Goal: Contribute content: Contribute content

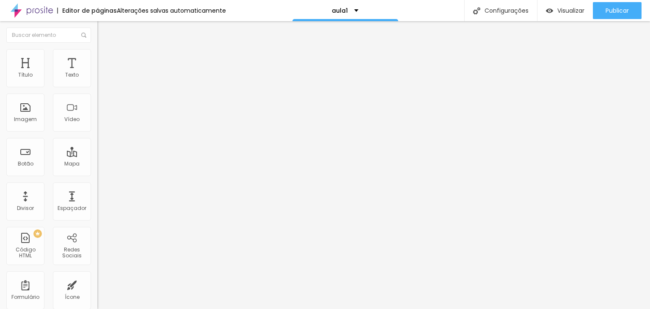
click at [97, 80] on input "text" at bounding box center [148, 75] width 102 height 8
paste input "[URL][DOMAIN_NAME]"
type input "[URL][DOMAIN_NAME]"
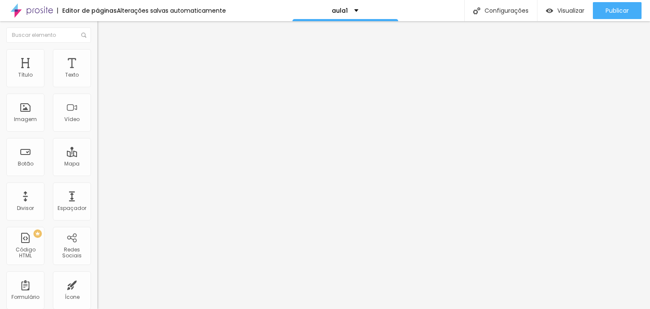
click at [97, 127] on span "4:3 Standard" at bounding box center [114, 122] width 34 height 7
click at [97, 132] on span "Ultrawide" at bounding box center [109, 127] width 24 height 7
click at [97, 140] on span "Wide" at bounding box center [103, 136] width 13 height 7
click at [97, 159] on div at bounding box center [145, 159] width 97 height 0
click at [97, 164] on div at bounding box center [145, 164] width 97 height 0
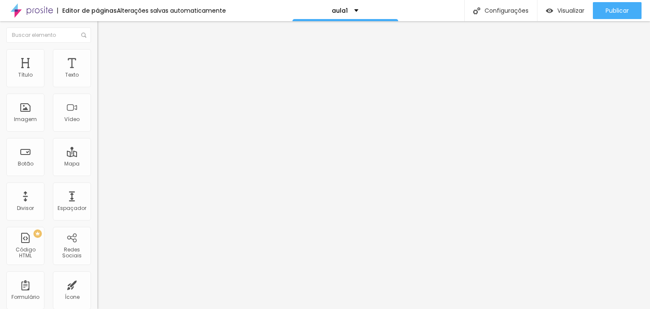
click at [97, 164] on div at bounding box center [145, 164] width 97 height 0
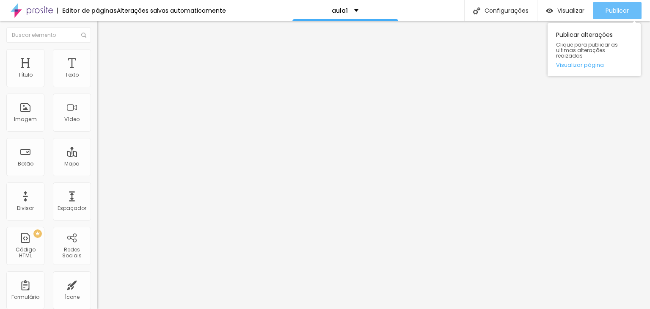
click at [618, 12] on span "Publicar" at bounding box center [617, 10] width 23 height 7
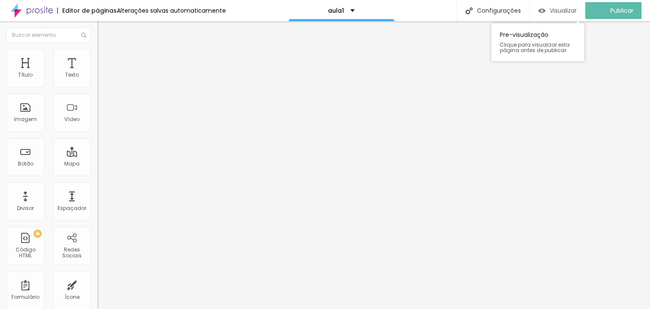
click at [566, 9] on span "Visualizar" at bounding box center [563, 10] width 27 height 7
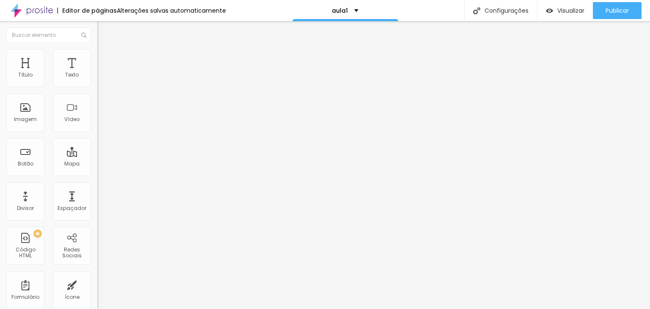
click at [166, 11] on div "Alterações salvas automaticamente" at bounding box center [171, 11] width 109 height 6
click at [104, 33] on div "Editar Vídeo" at bounding box center [128, 31] width 48 height 7
click at [154, 10] on div "Alterações salvas automaticamente" at bounding box center [171, 11] width 109 height 6
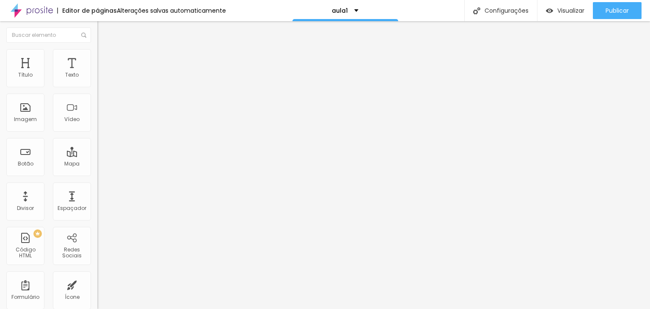
click at [46, 13] on img at bounding box center [32, 10] width 42 height 21
click at [97, 80] on input "[URL][DOMAIN_NAME]" at bounding box center [148, 75] width 102 height 8
paste input "YOi7N0KgjI"
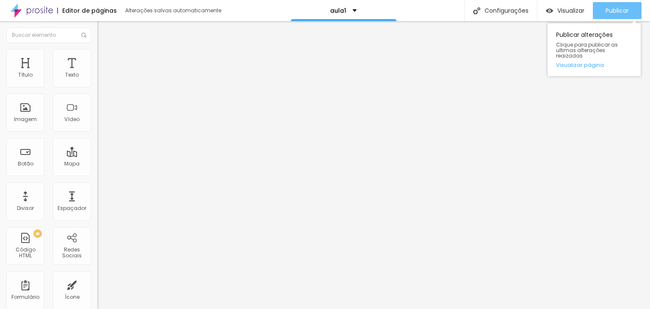
type input "[URL][DOMAIN_NAME]"
click at [618, 12] on span "Publicar" at bounding box center [617, 10] width 23 height 7
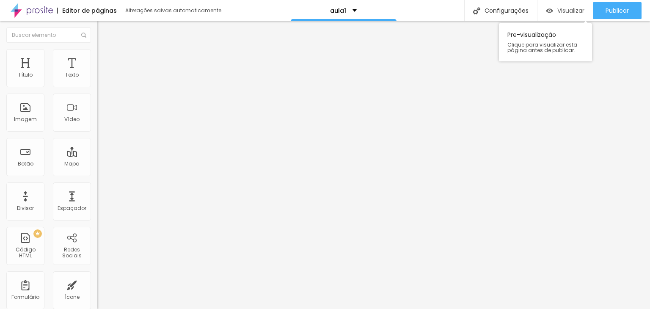
click at [573, 11] on span "Visualizar" at bounding box center [571, 10] width 27 height 7
click at [104, 31] on img "button" at bounding box center [107, 31] width 7 height 7
click at [97, 55] on li "Avançado" at bounding box center [145, 53] width 97 height 8
type input "12"
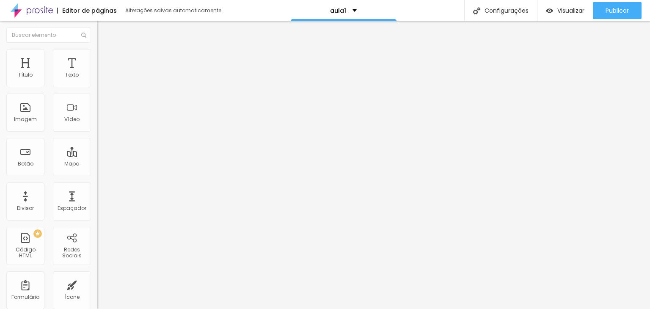
type input "13"
type input "14"
type input "15"
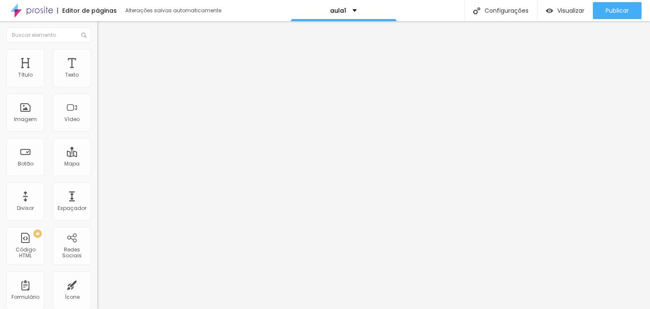
type input "15"
type input "16"
type input "17"
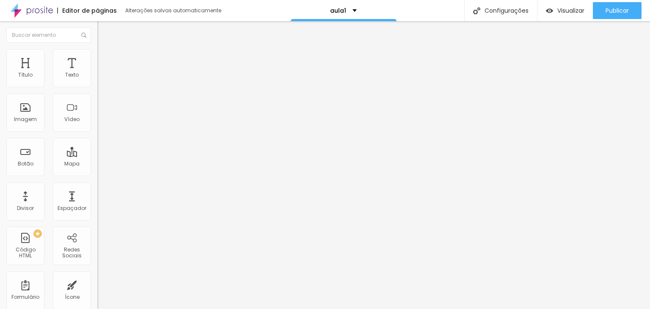
type input "18"
type input "19"
type input "18"
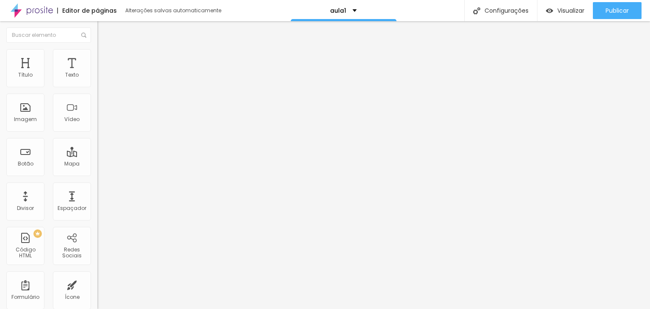
type input "18"
type input "17"
type input "16"
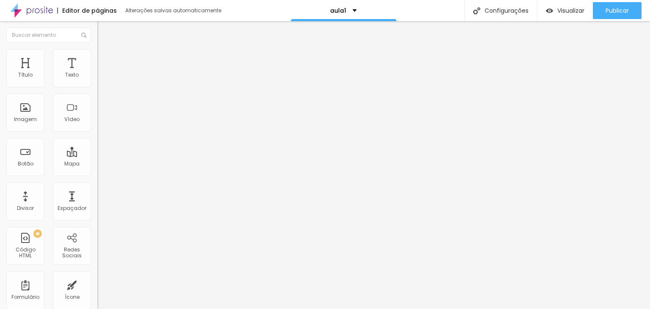
type input "14"
type input "13"
type input "12"
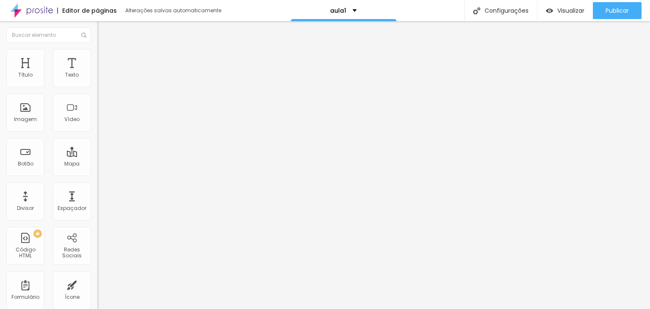
type input "12"
type input "11"
type input "10"
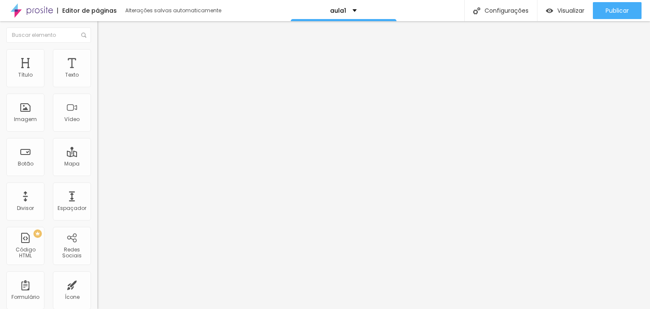
type input "8"
type input "7"
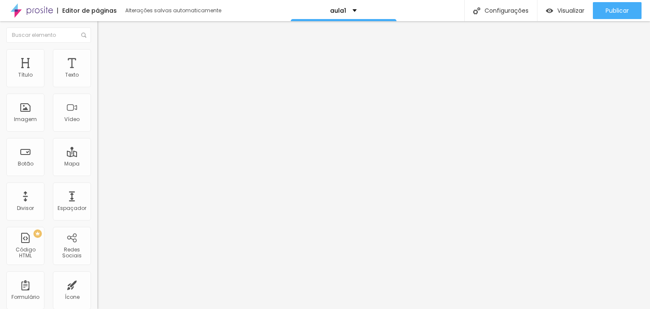
click at [97, 276] on input "range" at bounding box center [124, 279] width 55 height 7
type input "12"
type input "13"
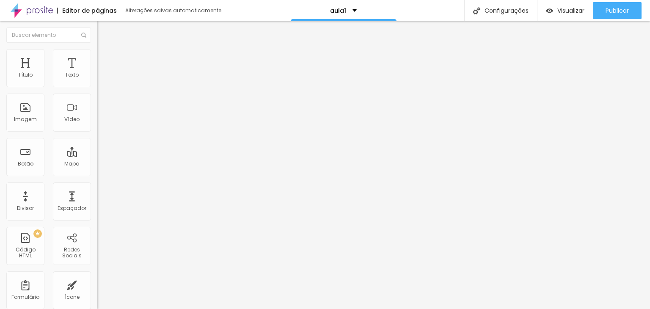
type input "14"
type input "15"
type input "16"
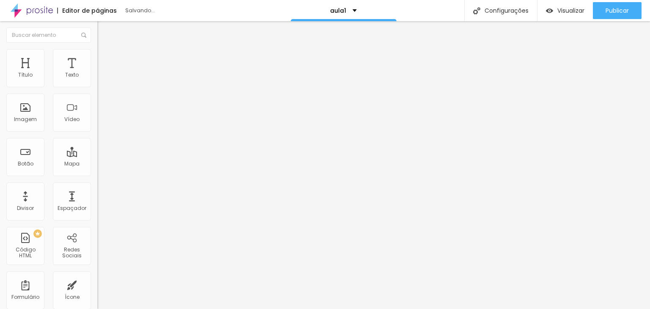
type input "16"
type input "17"
type input "16"
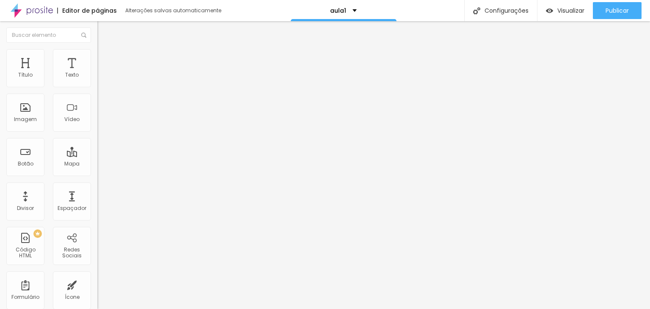
type input "15"
type input "14"
type input "13"
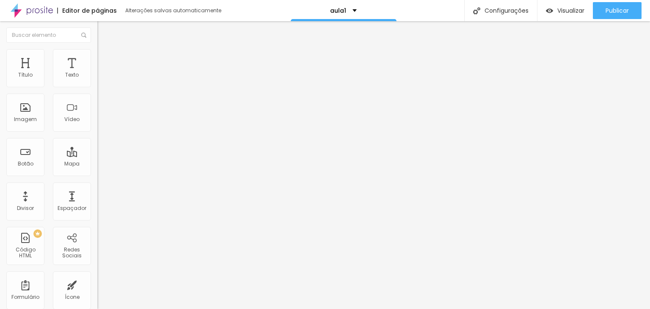
type input "13"
type input "11"
type input "10"
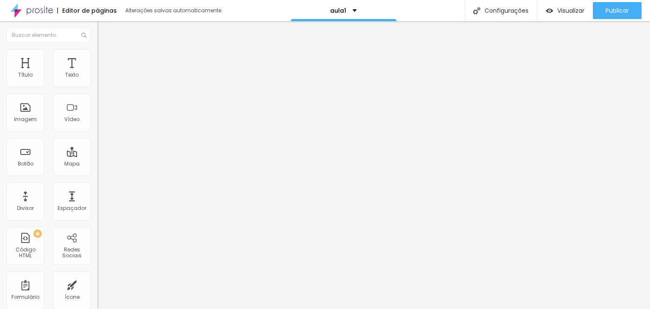
type input "8"
type input "7"
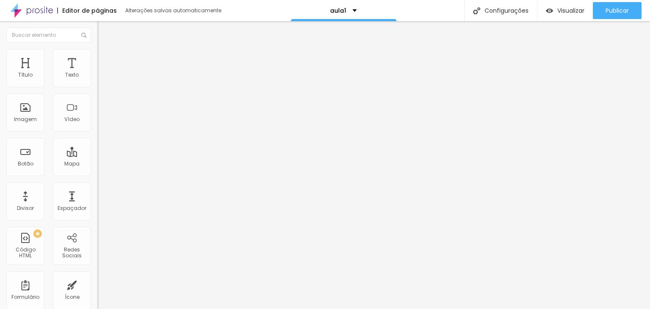
click at [97, 156] on input "range" at bounding box center [124, 159] width 55 height 7
click at [105, 50] on span "Estilo" at bounding box center [111, 46] width 13 height 7
click at [101, 123] on icon "button" at bounding box center [103, 120] width 5 height 5
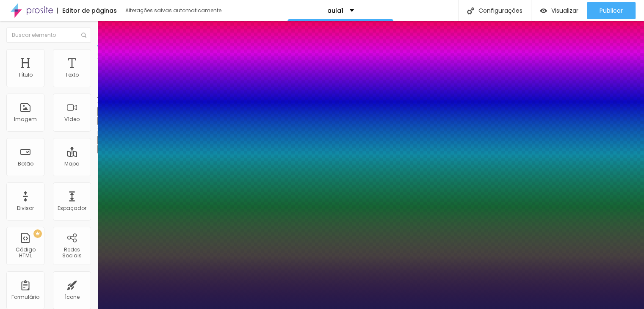
type input "1"
type input "17"
type input "1"
type input "19"
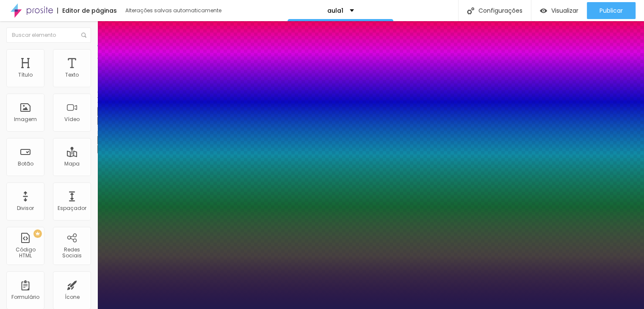
type input "19"
type input "1"
type input "20"
type input "1"
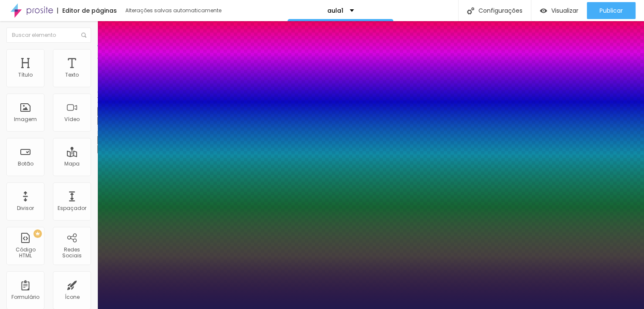
type input "21"
type input "1"
type input "22"
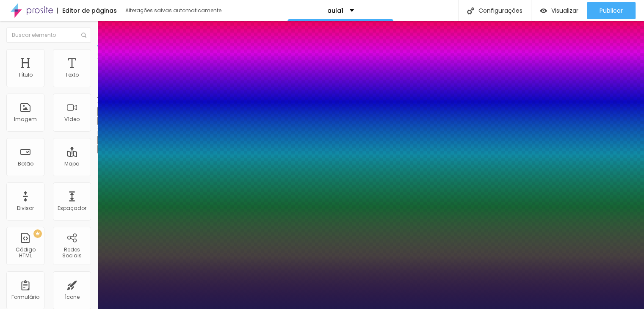
type input "1"
type input "24"
type input "1"
type input "25"
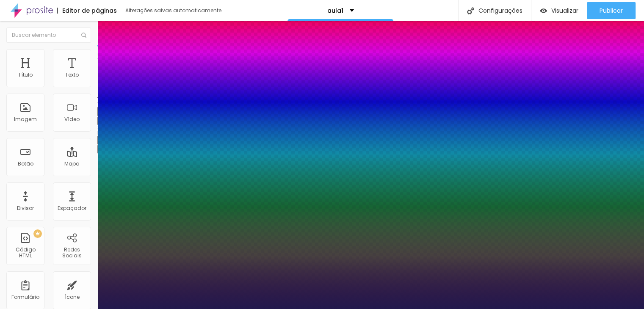
type input "25"
type input "1"
type input "26"
type input "1"
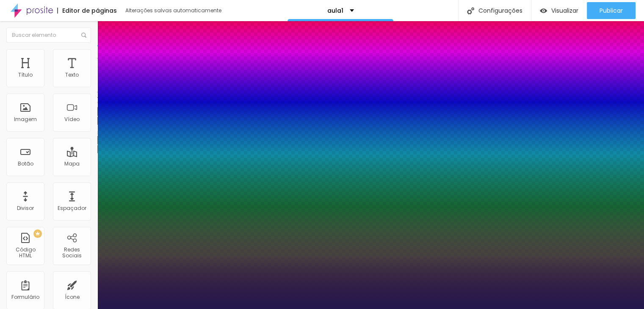
type input "27"
type input "1"
type input "28"
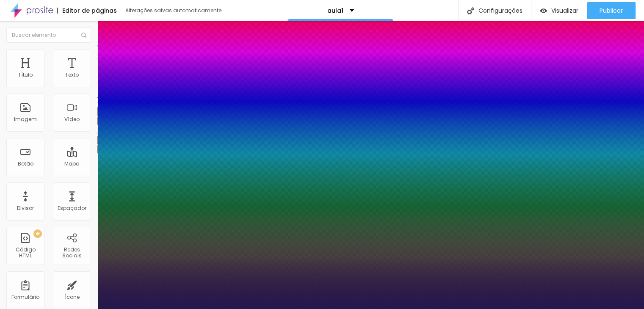
type input "1"
type input "29"
type input "1"
drag, startPoint x: 115, startPoint y: 239, endPoint x: 123, endPoint y: 239, distance: 8.0
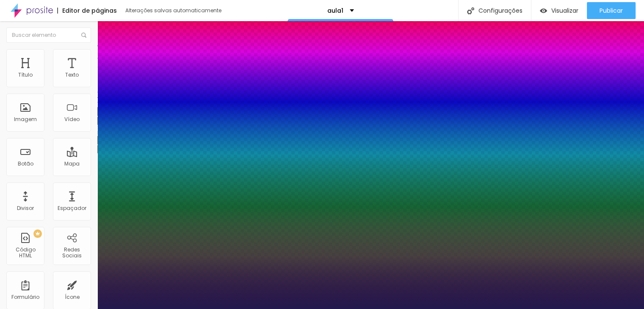
type input "29"
click at [167, 309] on div at bounding box center [322, 309] width 644 height 0
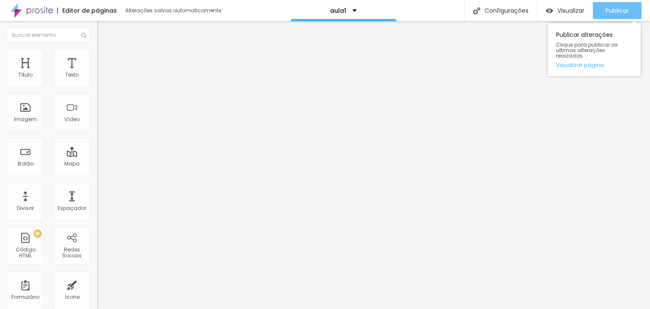
click at [614, 12] on span "Publicar" at bounding box center [617, 10] width 23 height 7
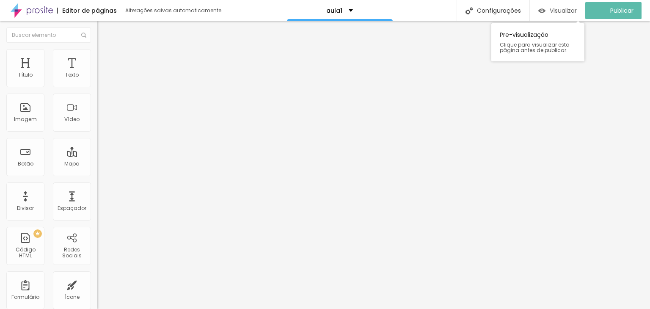
click at [570, 10] on span "Visualizar" at bounding box center [563, 10] width 27 height 7
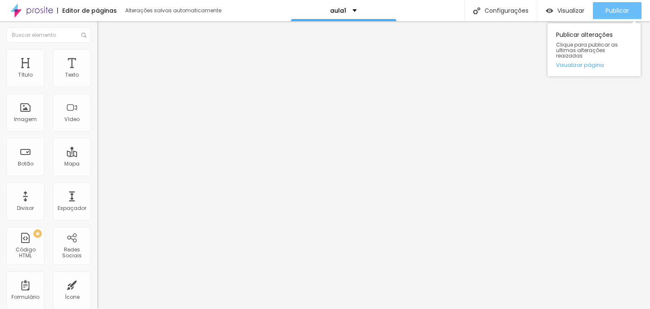
click at [614, 10] on span "Publicar" at bounding box center [617, 10] width 23 height 7
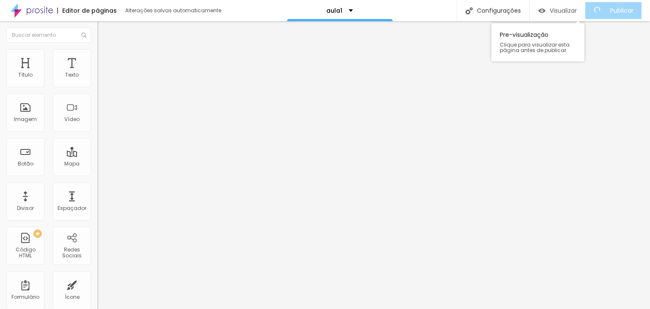
click at [575, 9] on span "Visualizar" at bounding box center [563, 10] width 27 height 7
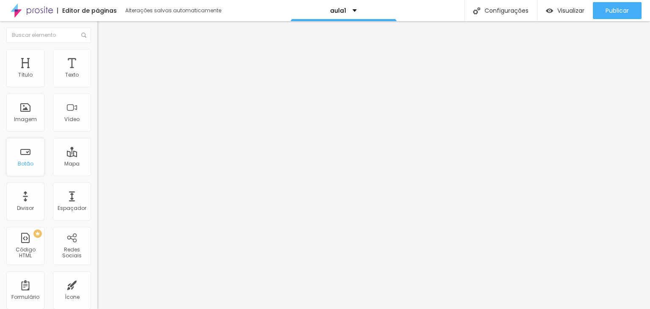
scroll to position [42, 0]
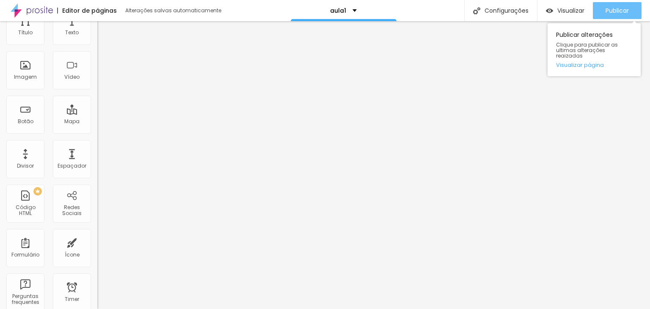
click at [618, 9] on span "Publicar" at bounding box center [617, 10] width 23 height 7
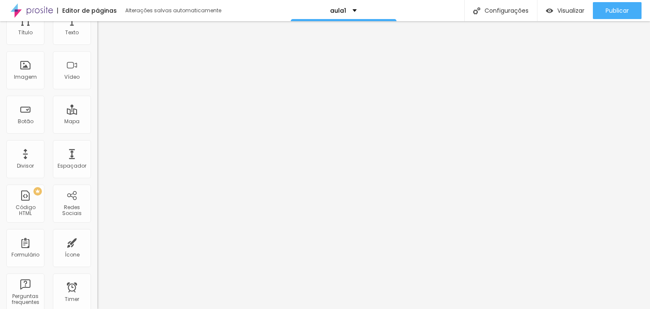
scroll to position [0, 0]
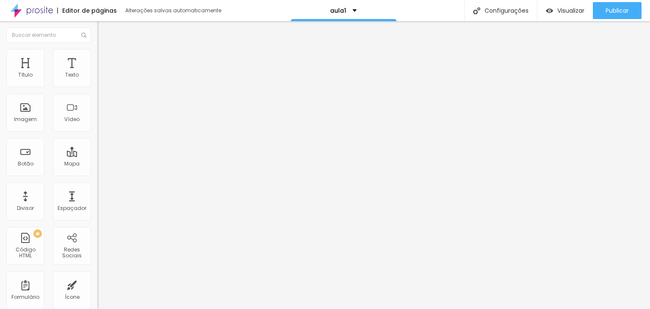
click at [97, 73] on span "Adicionar imagem" at bounding box center [124, 69] width 55 height 7
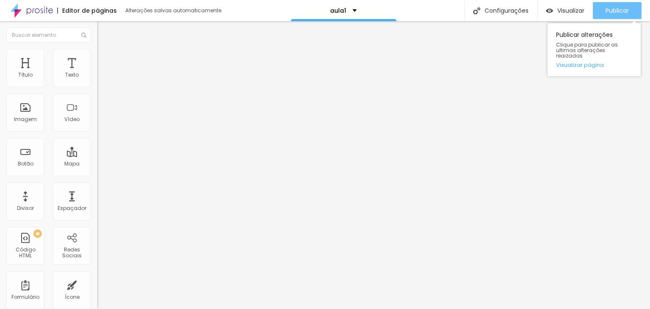
click at [616, 6] on div "Publicar" at bounding box center [617, 10] width 23 height 17
click at [582, 62] on link "Visualizar página" at bounding box center [594, 65] width 76 height 6
